Goal: Task Accomplishment & Management: Use online tool/utility

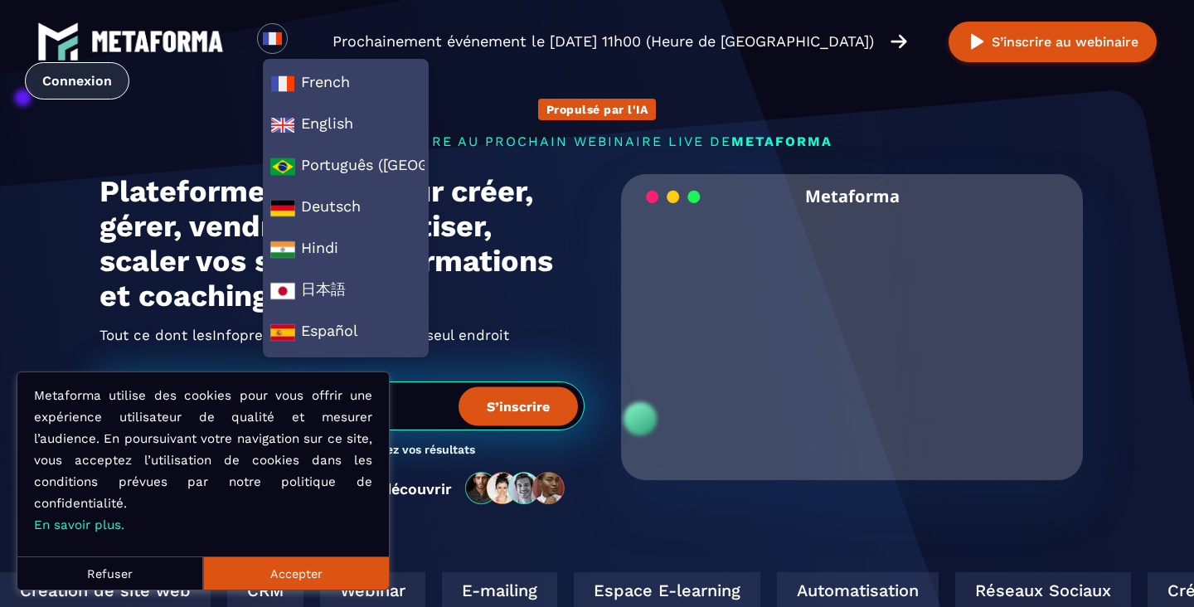
click at [75, 80] on link "Connexion" at bounding box center [77, 80] width 104 height 37
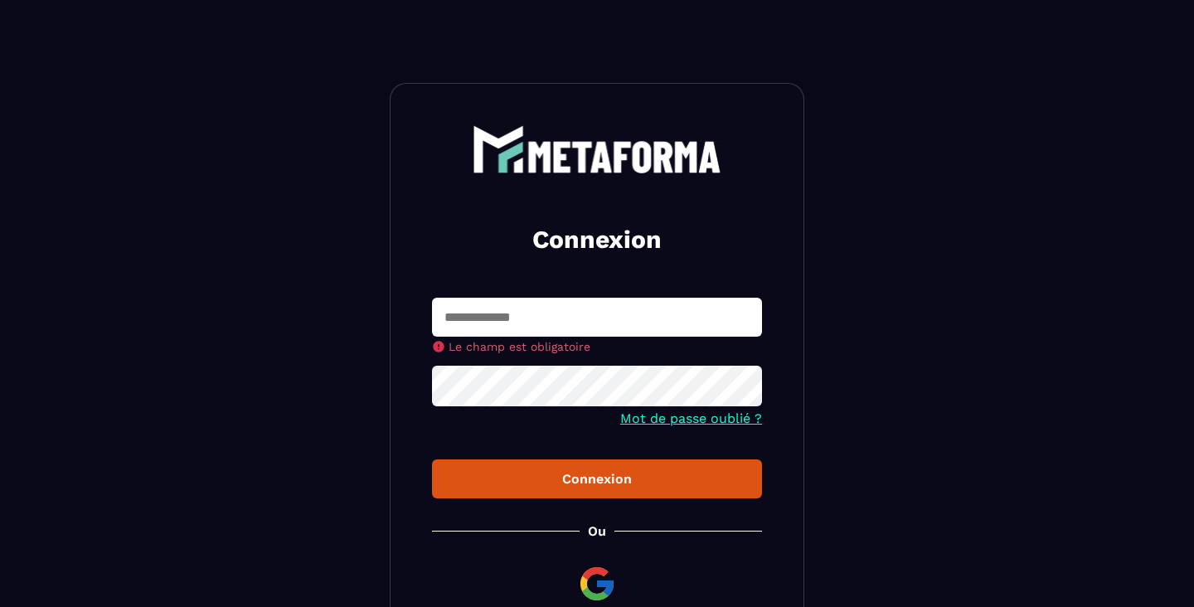
click at [540, 324] on input "text" at bounding box center [597, 317] width 330 height 39
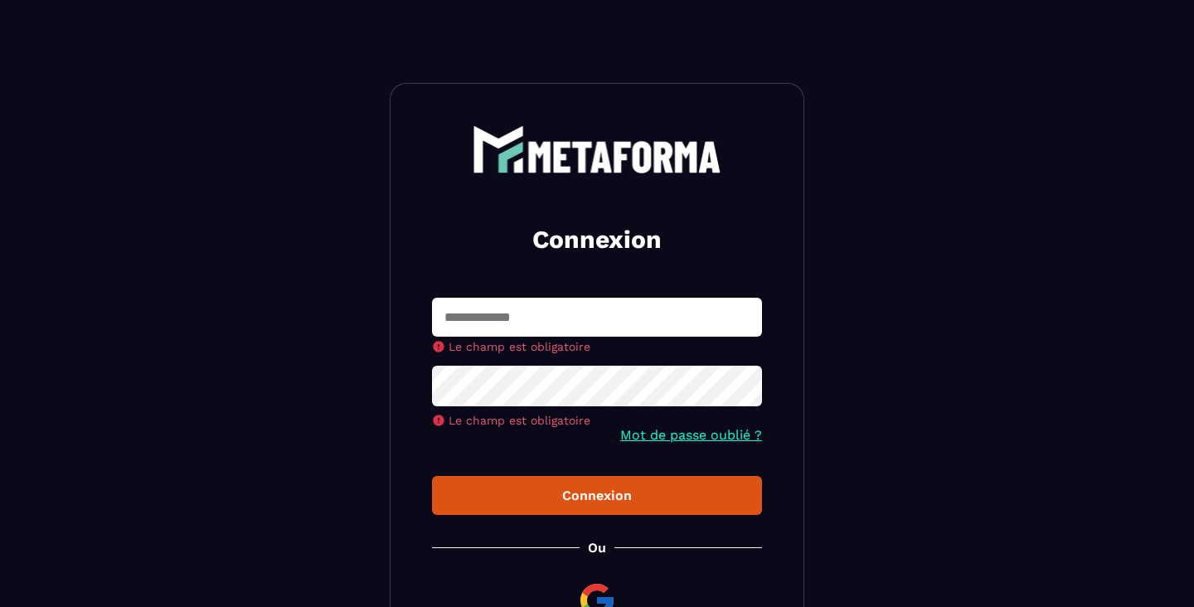
click at [538, 317] on input "text" at bounding box center [597, 317] width 330 height 39
type input "**********"
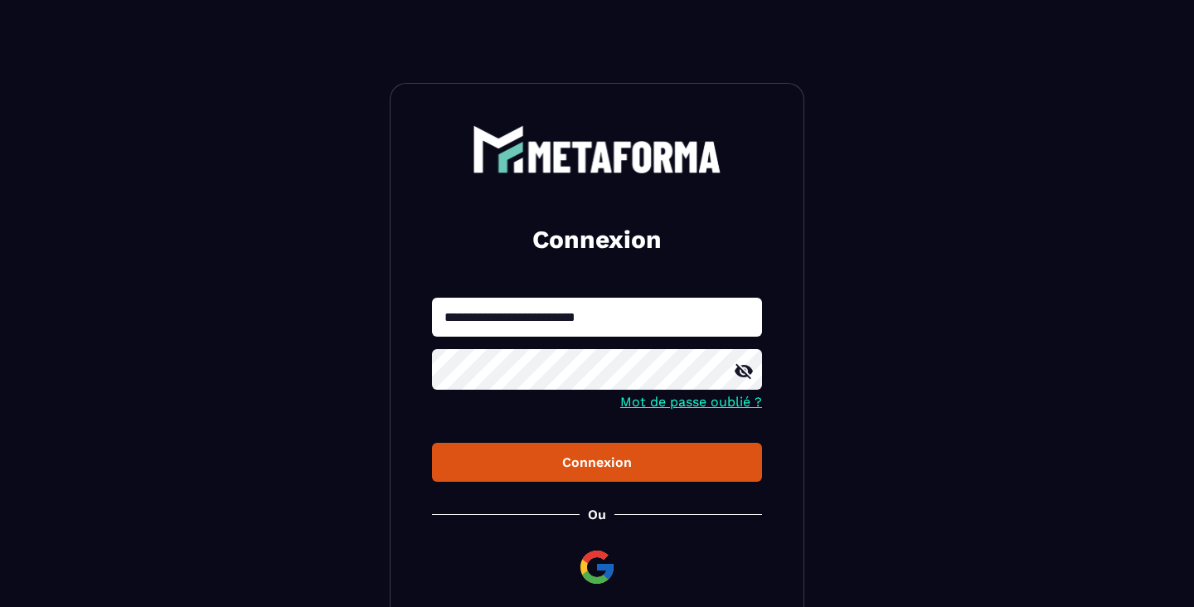
click at [585, 476] on button "Connexion" at bounding box center [597, 462] width 330 height 39
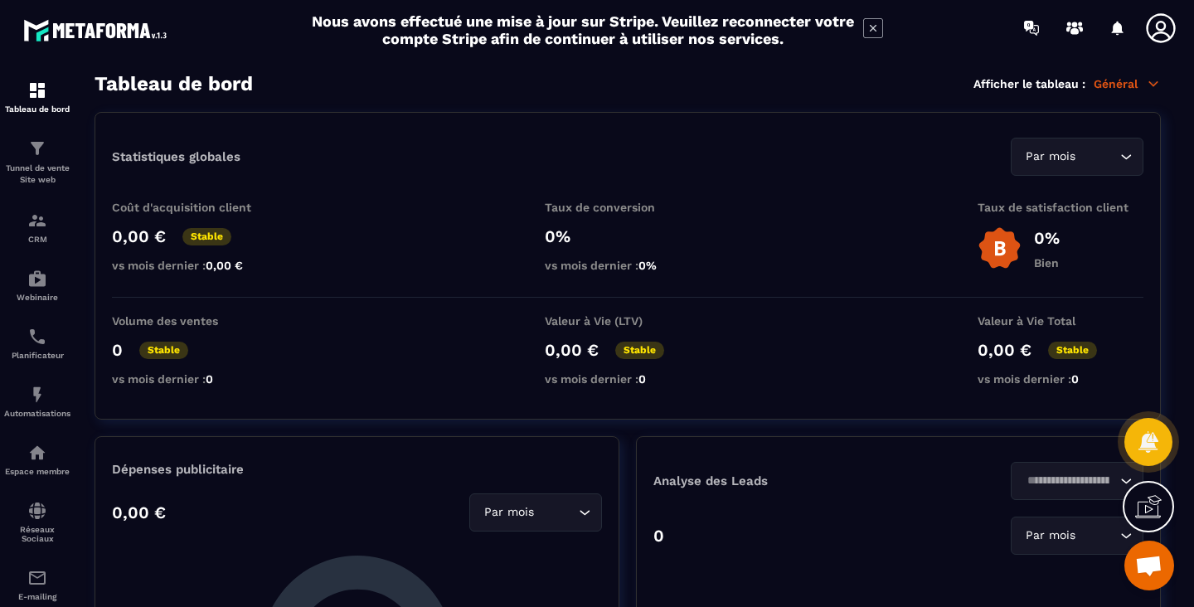
click at [872, 26] on icon at bounding box center [873, 28] width 20 height 20
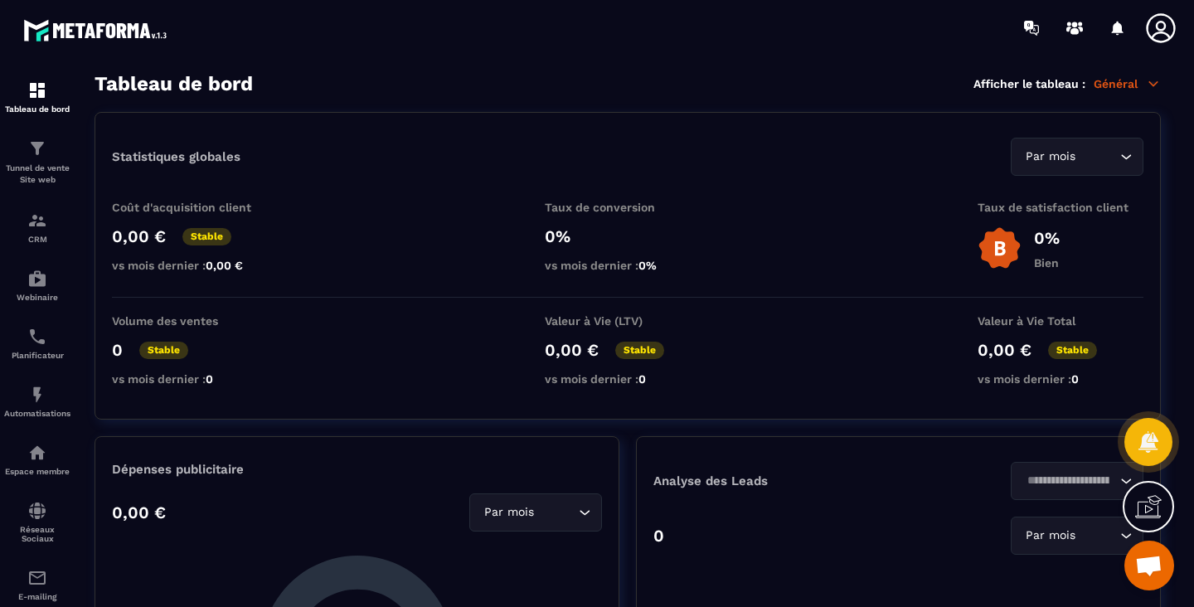
click at [1150, 90] on icon at bounding box center [1153, 83] width 15 height 15
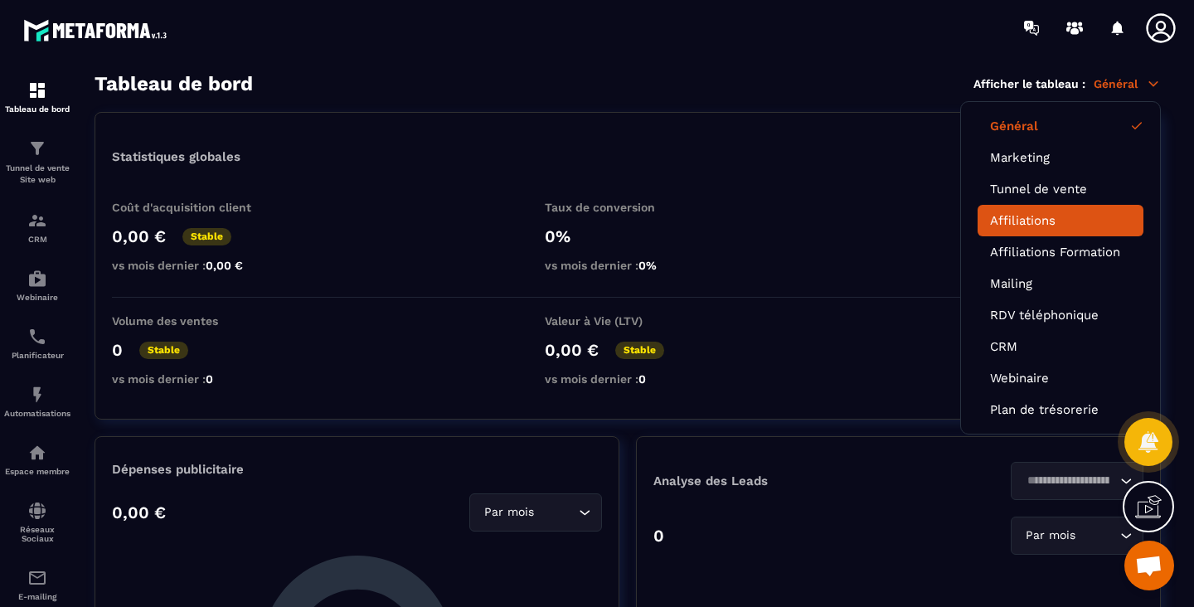
click at [1037, 232] on li "Affiliations" at bounding box center [1060, 220] width 166 height 31
click at [1032, 226] on link "Affiliations" at bounding box center [1060, 220] width 141 height 15
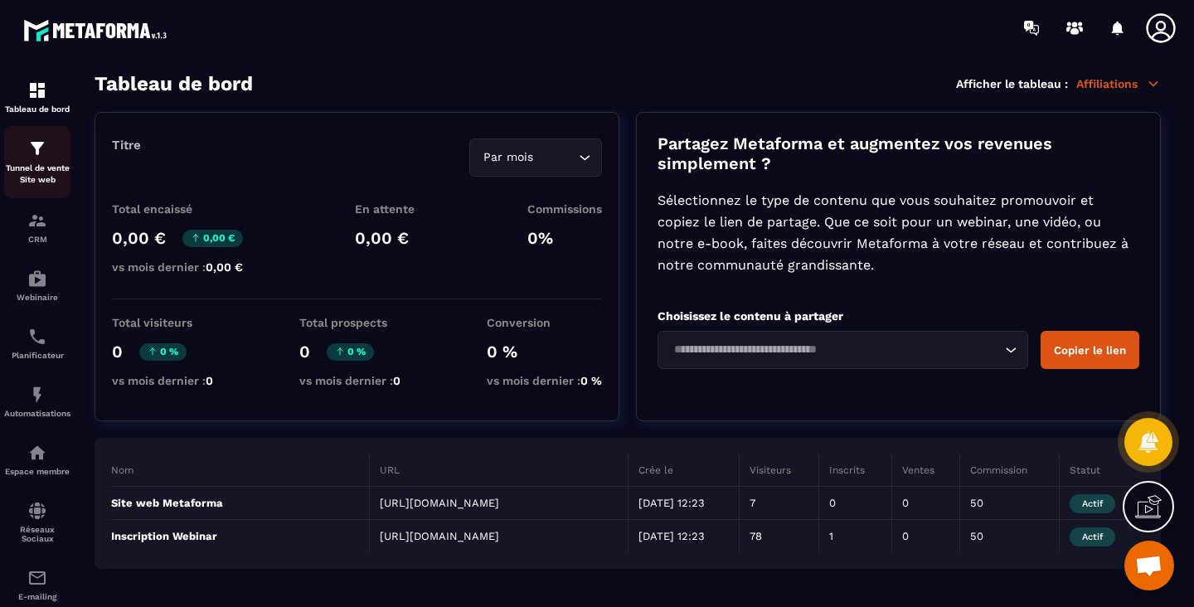
click at [25, 160] on div "Tunnel de vente Site web" at bounding box center [37, 161] width 66 height 47
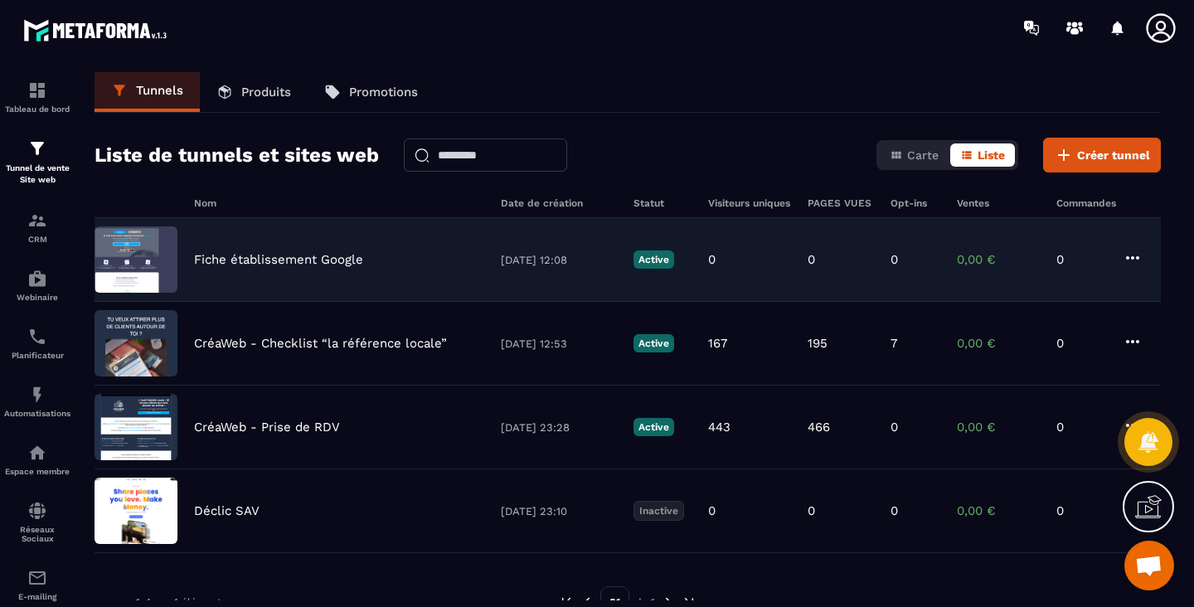
click at [307, 257] on p "Fiche établissement Google" at bounding box center [278, 259] width 169 height 15
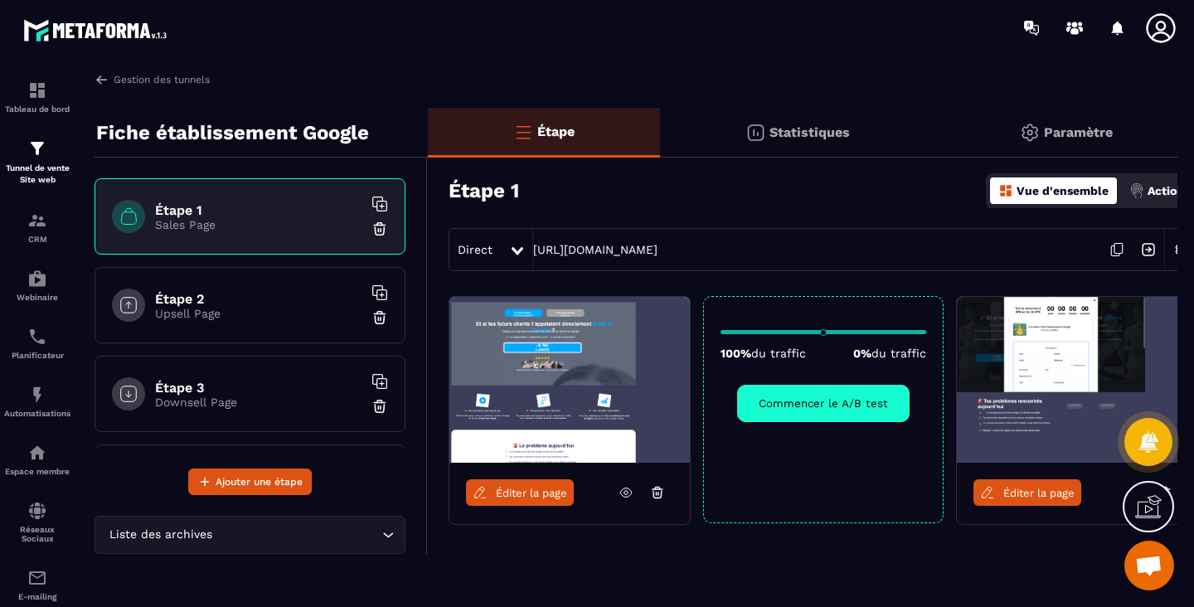
click at [1021, 484] on link "Éditer la page" at bounding box center [1027, 492] width 108 height 27
